Goal: Understand process/instructions: Learn about a topic

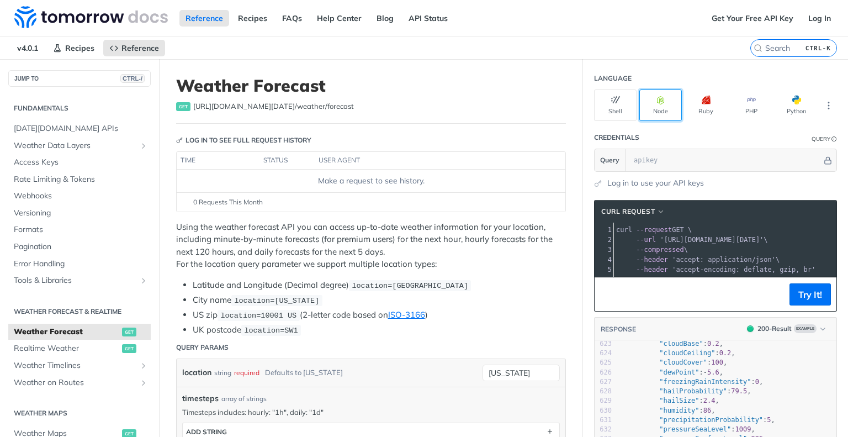
click at [656, 105] on button "Node" at bounding box center [661, 104] width 43 height 31
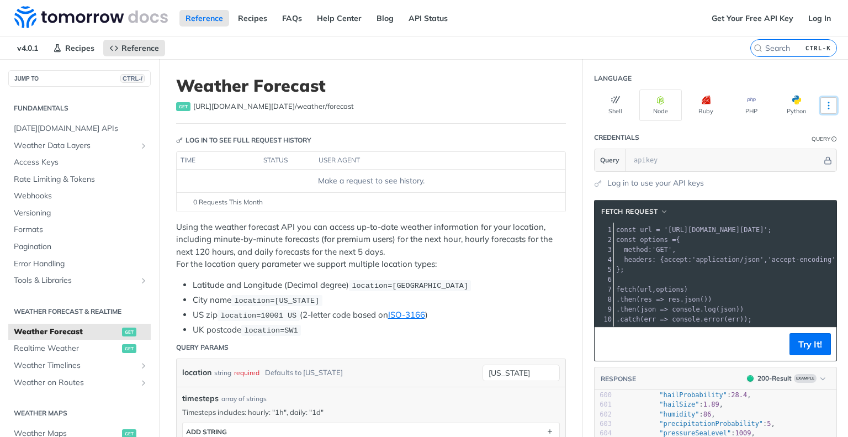
click at [821, 109] on button "More Languages" at bounding box center [829, 105] width 17 height 17
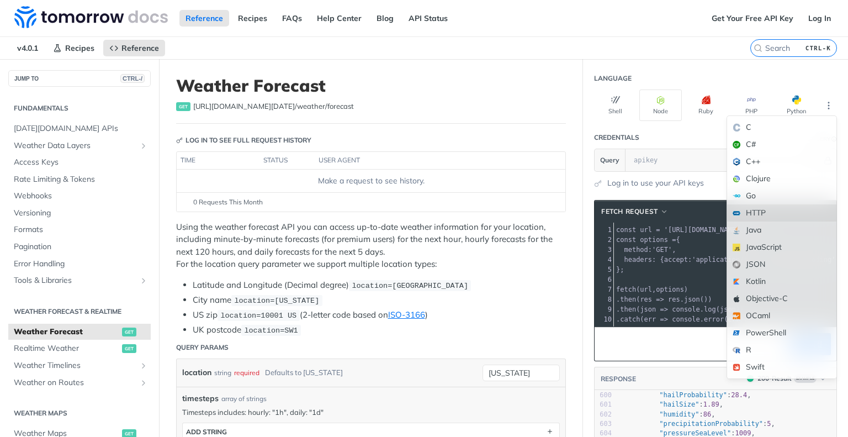
click at [774, 211] on div "HTTP" at bounding box center [781, 212] width 109 height 17
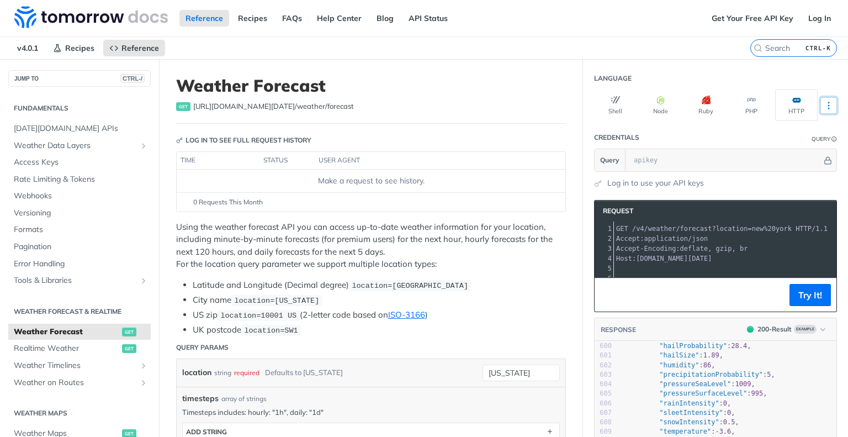
click at [824, 105] on icon "More ellipsis" at bounding box center [829, 106] width 10 height 10
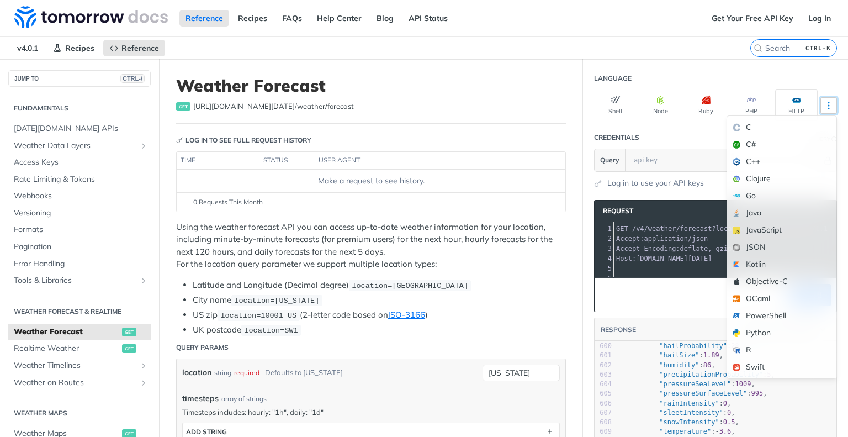
click at [824, 105] on icon "More ellipsis" at bounding box center [829, 106] width 10 height 10
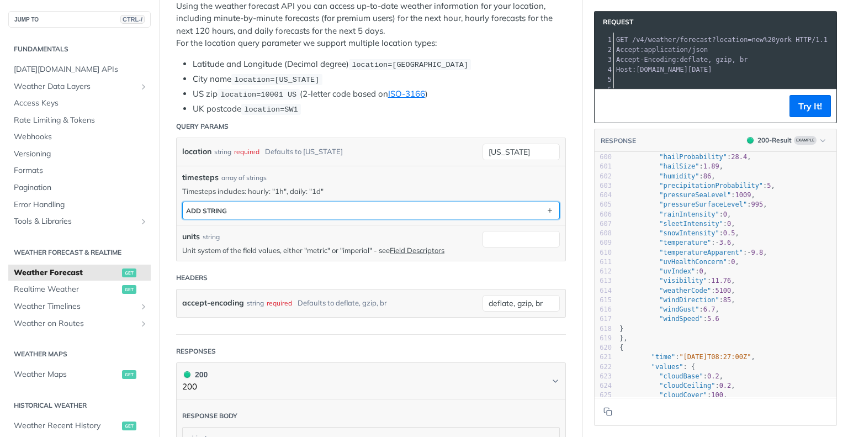
click at [519, 212] on button "ADD string" at bounding box center [371, 210] width 377 height 17
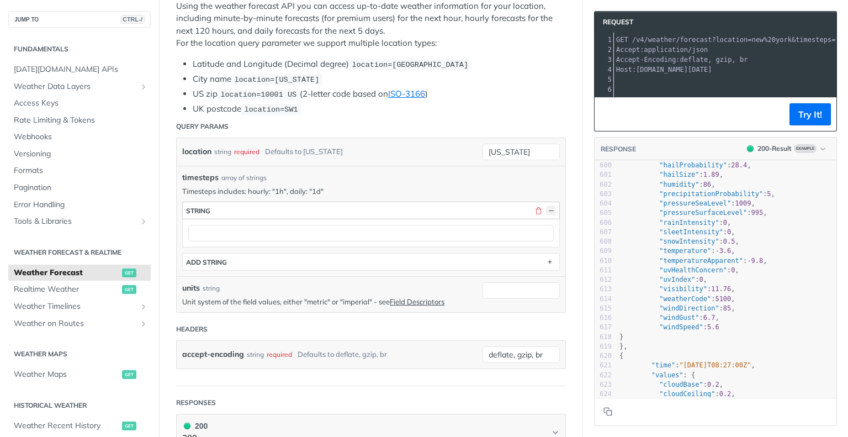
click at [546, 212] on button "button" at bounding box center [551, 210] width 10 height 10
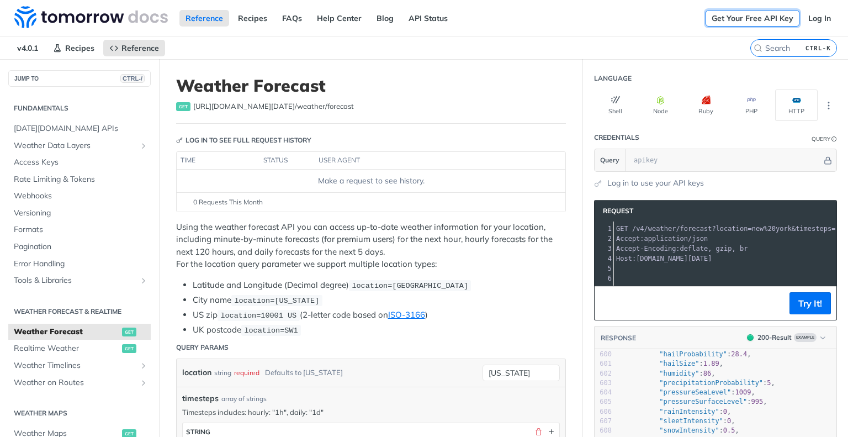
click at [722, 20] on link "Get Your Free API Key" at bounding box center [753, 18] width 94 height 17
click at [768, 19] on link "Get Your Free API Key" at bounding box center [753, 18] width 94 height 17
click at [418, 18] on link "API Status" at bounding box center [428, 18] width 51 height 17
